Goal: Navigation & Orientation: Find specific page/section

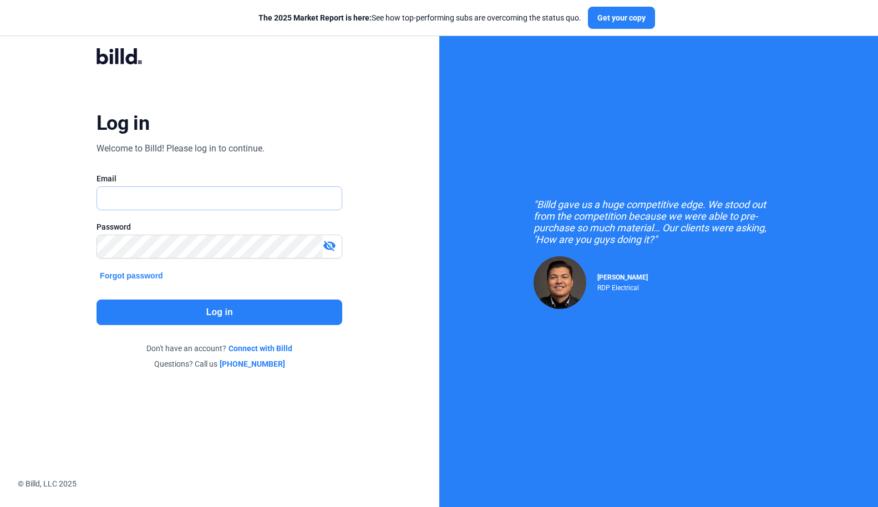
type input "[PERSON_NAME][EMAIL_ADDRESS][DOMAIN_NAME]"
click at [215, 311] on button "Log in" at bounding box center [220, 313] width 246 height 26
